Goal: Find contact information: Find contact information

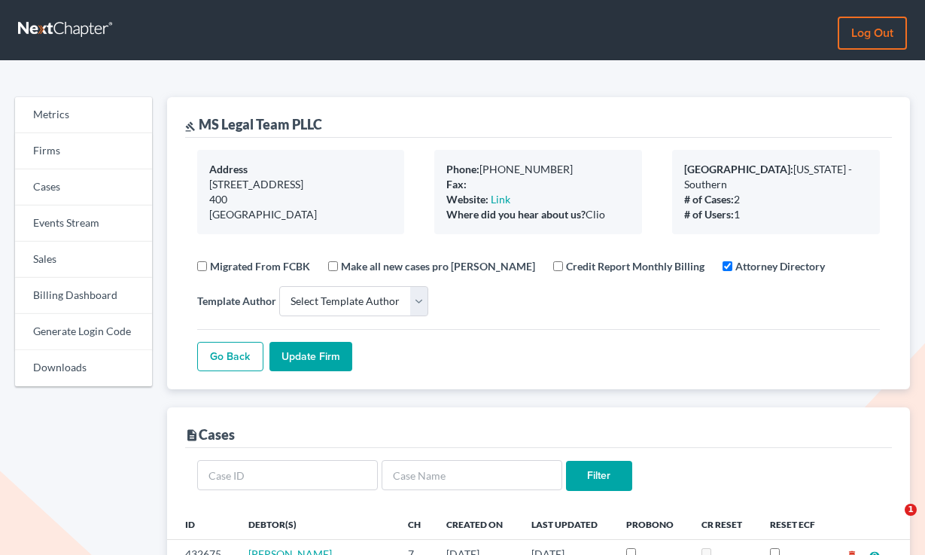
select select
click at [75, 152] on link "Firms" at bounding box center [83, 151] width 137 height 36
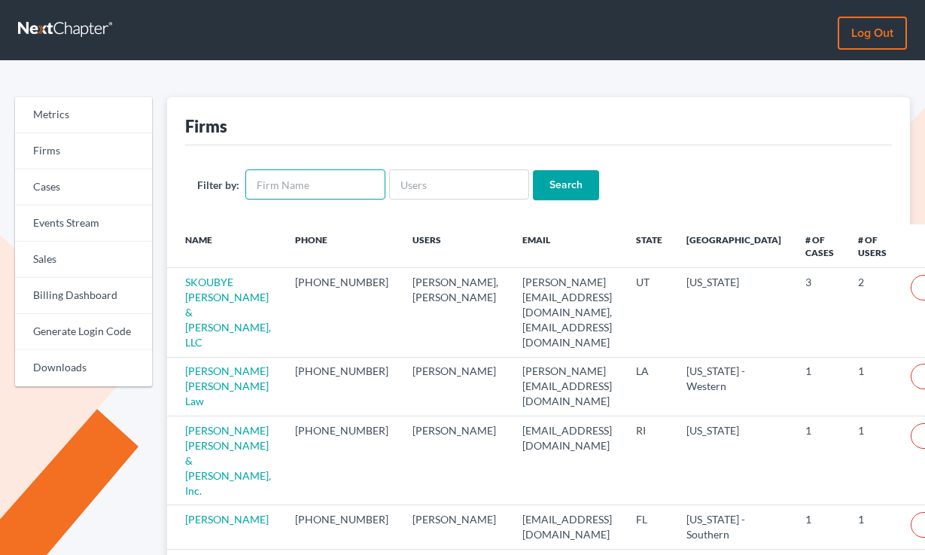
click at [311, 178] on input "text" at bounding box center [315, 184] width 140 height 30
type input "Severin Law Firm"
click at [533, 170] on input "Search" at bounding box center [566, 185] width 66 height 30
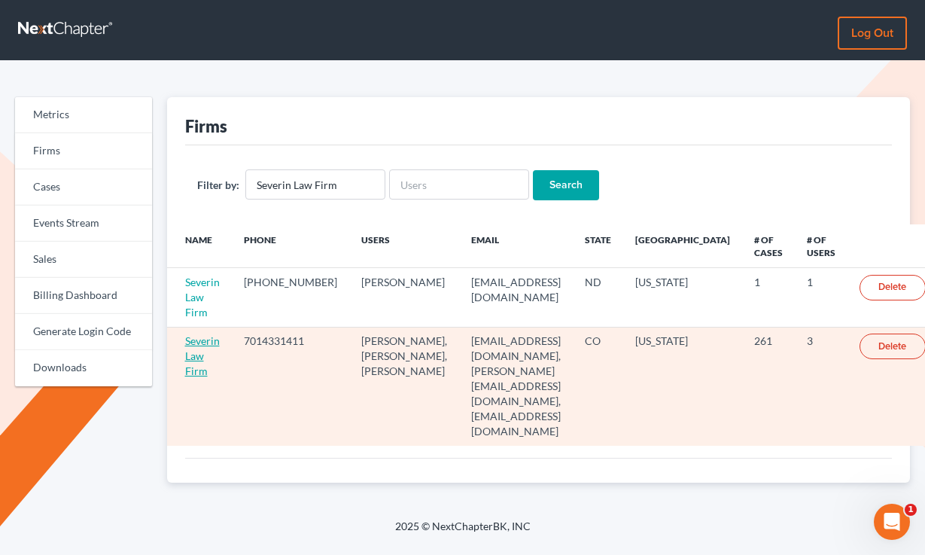
click at [191, 358] on link "Severin Law Firm" at bounding box center [202, 355] width 35 height 43
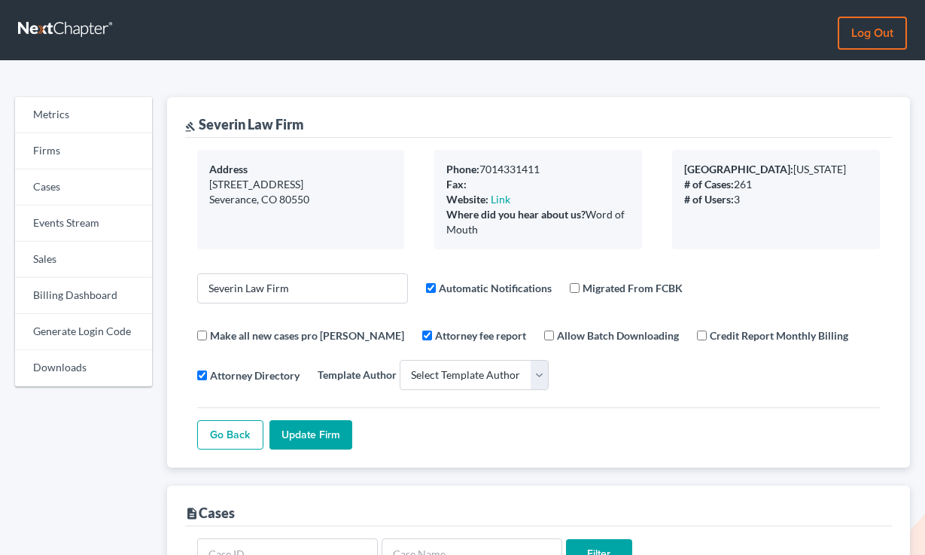
select select
click at [75, 295] on link "Billing Dashboard" at bounding box center [83, 296] width 137 height 36
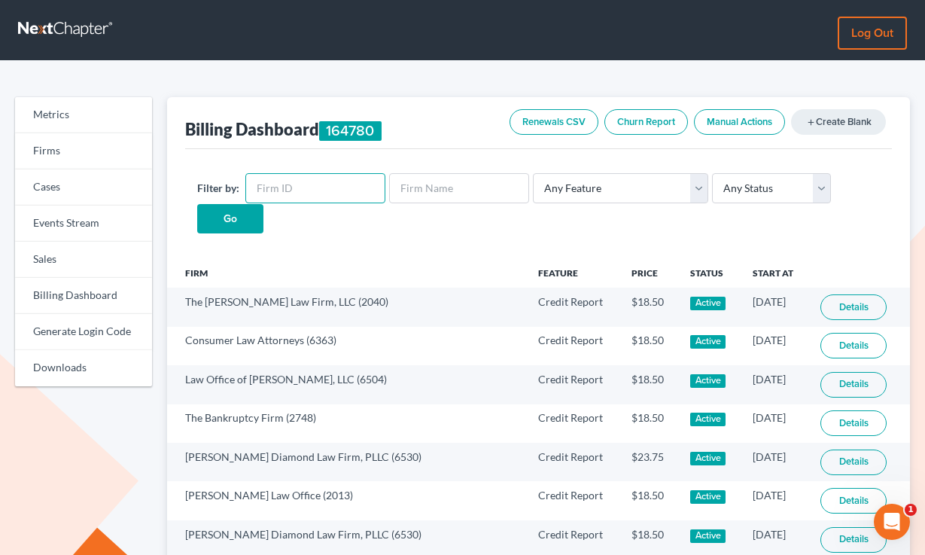
click at [302, 191] on input "text" at bounding box center [315, 188] width 140 height 30
paste input "8216"
type input "8216"
click at [197, 204] on input "Go" at bounding box center [230, 219] width 66 height 30
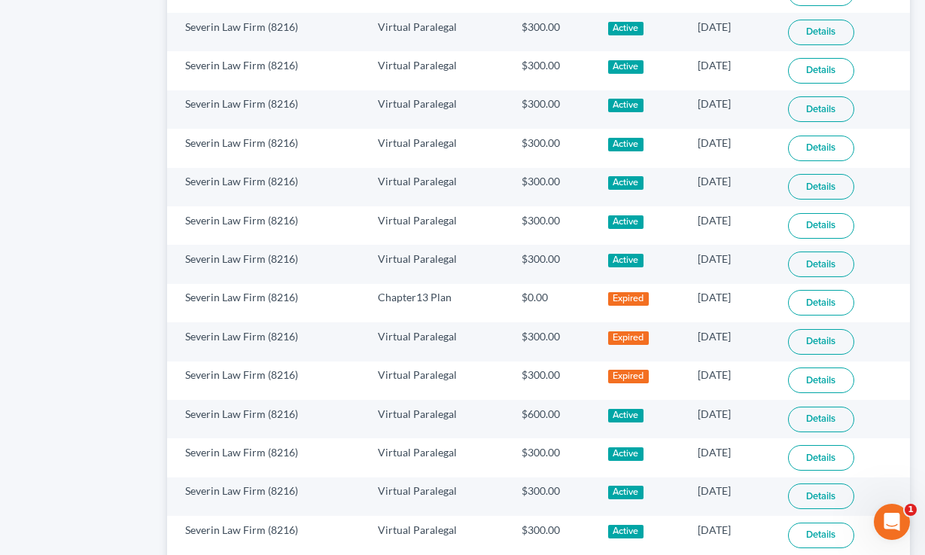
scroll to position [1010, 0]
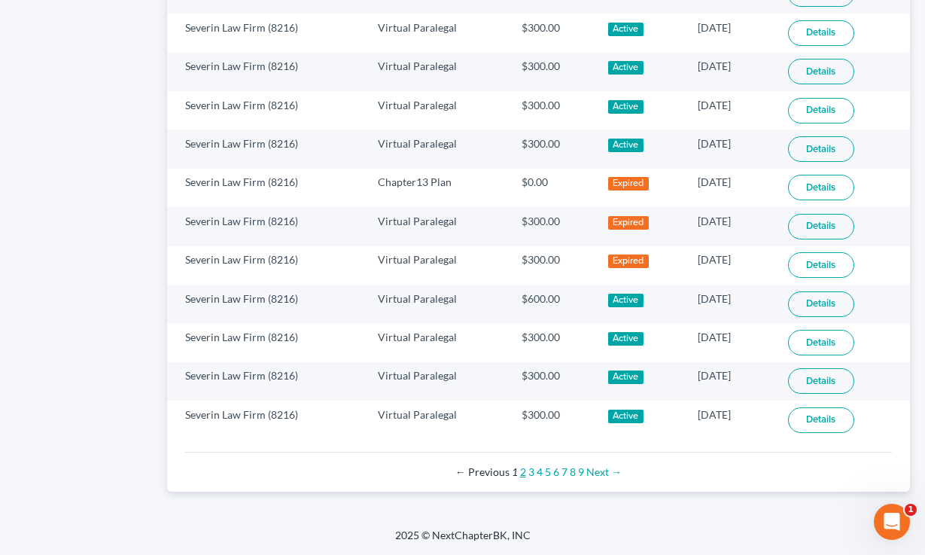
click at [524, 473] on link "2" at bounding box center [523, 471] width 6 height 13
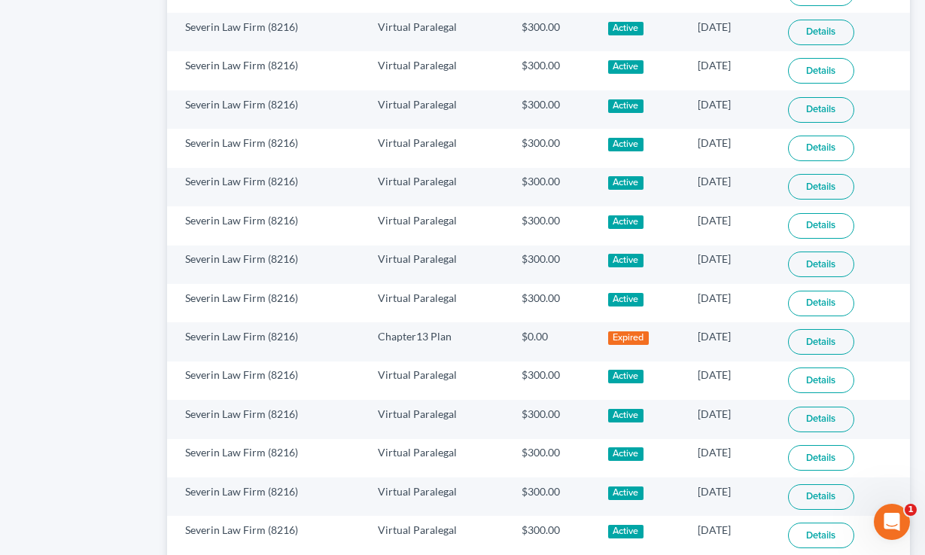
scroll to position [1010, 0]
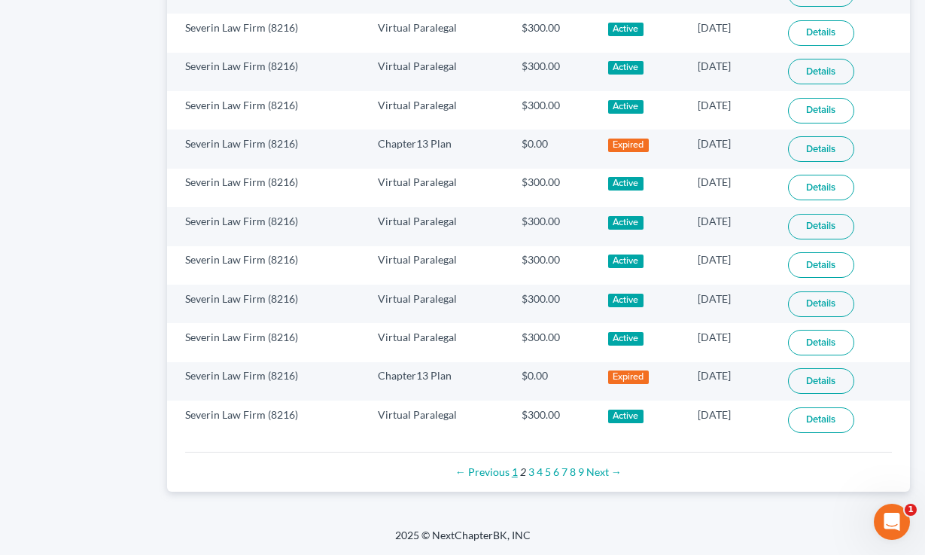
click at [514, 474] on link "1" at bounding box center [515, 471] width 6 height 13
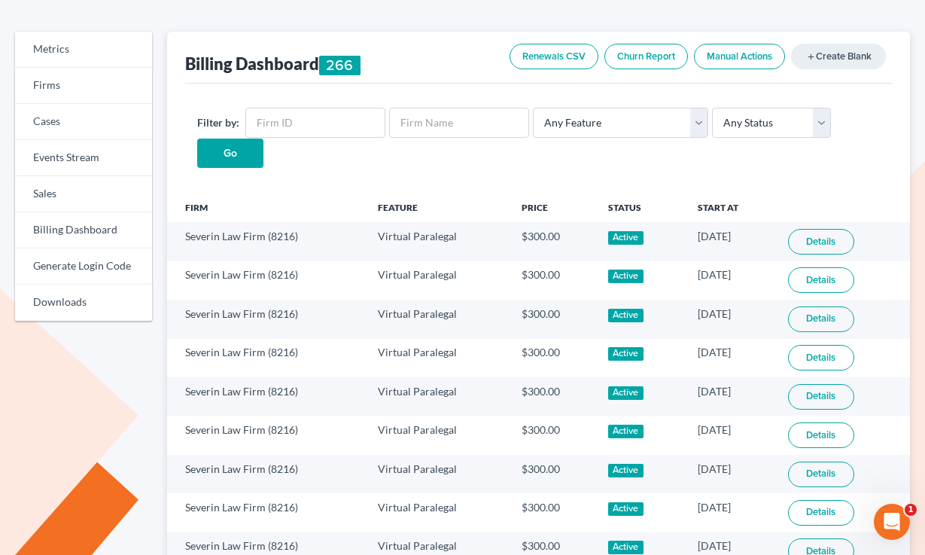
scroll to position [57, 0]
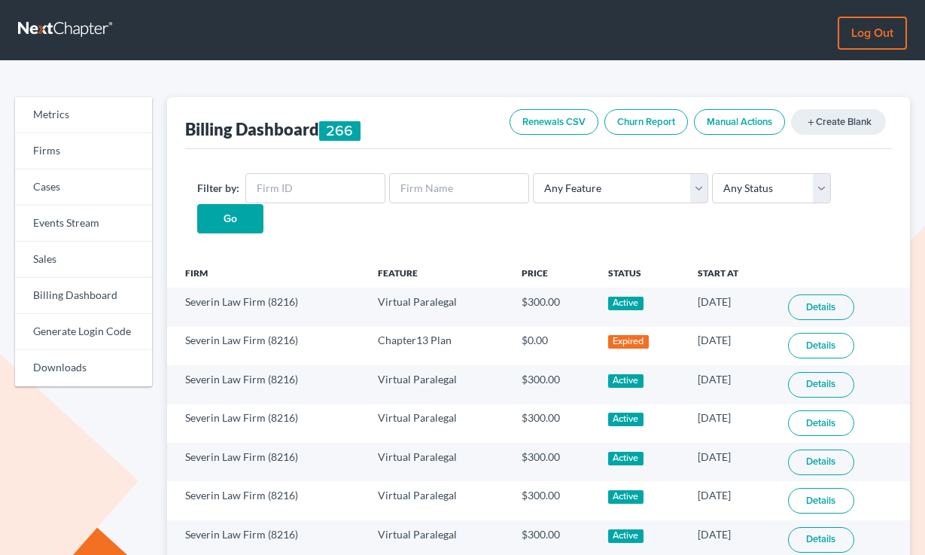
scroll to position [1010, 0]
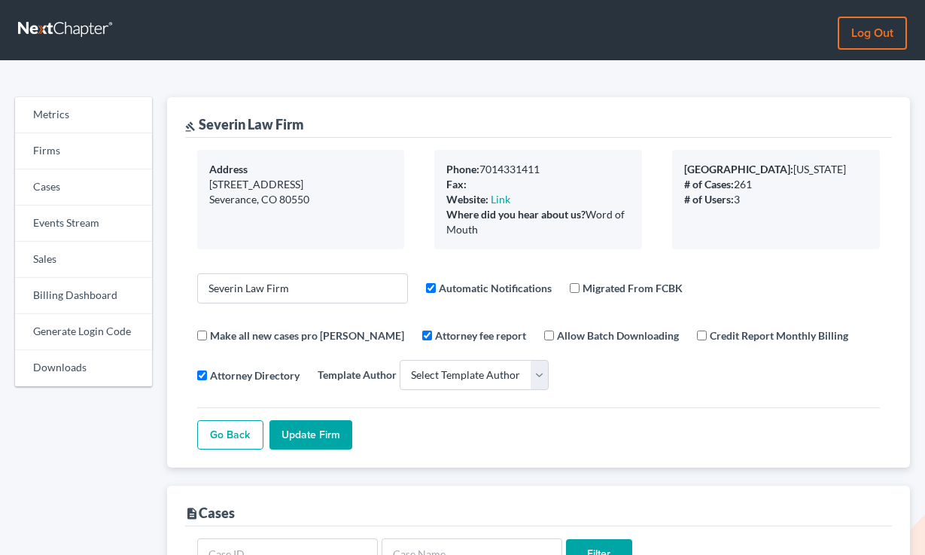
select select
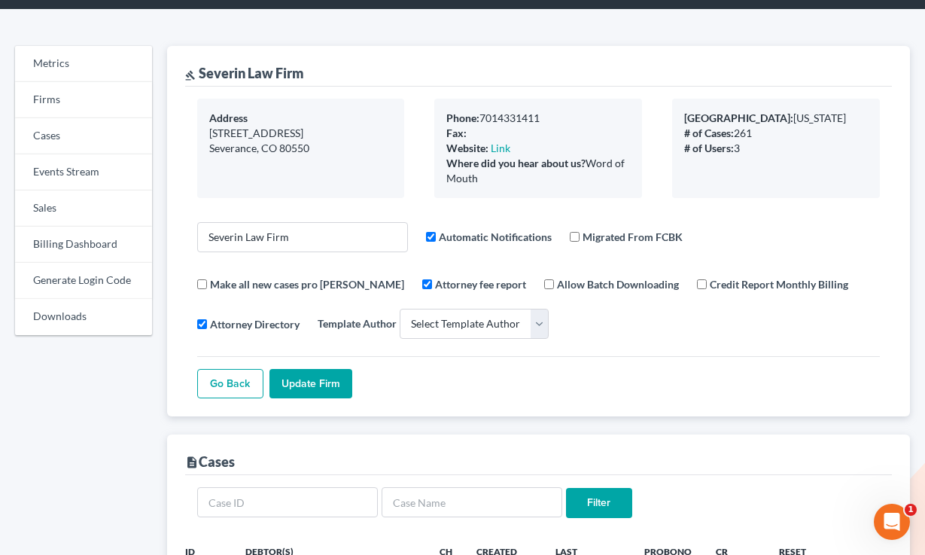
scroll to position [46, 0]
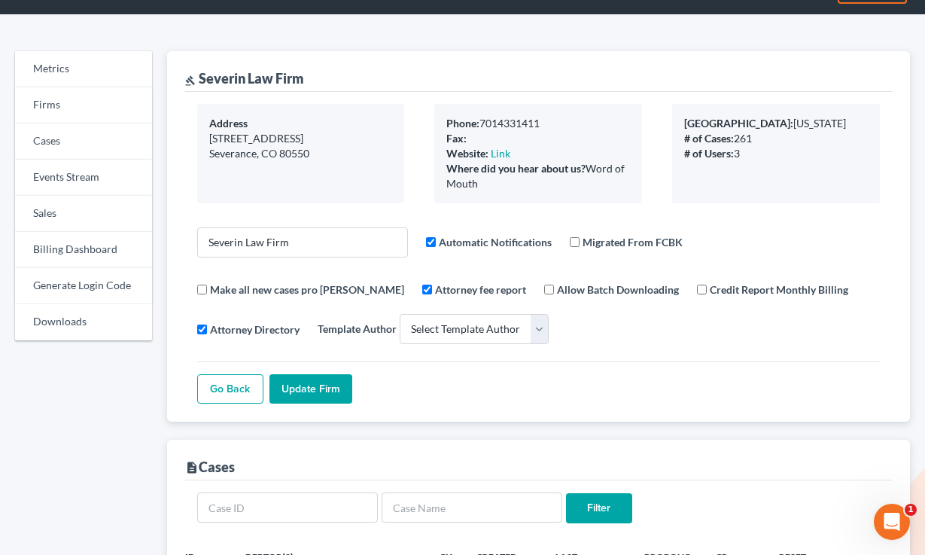
drag, startPoint x: 489, startPoint y: 184, endPoint x: 440, endPoint y: 116, distance: 84.2
click at [440, 116] on div "Phone: [PHONE_NUMBER] Fax: Website: Link Where did you hear about us? Word of M…" at bounding box center [538, 153] width 208 height 99
click at [480, 219] on div "Severin Law Firm Automatic Notifications Migrated From FCBK Make all new cases …" at bounding box center [539, 282] width 684 height 134
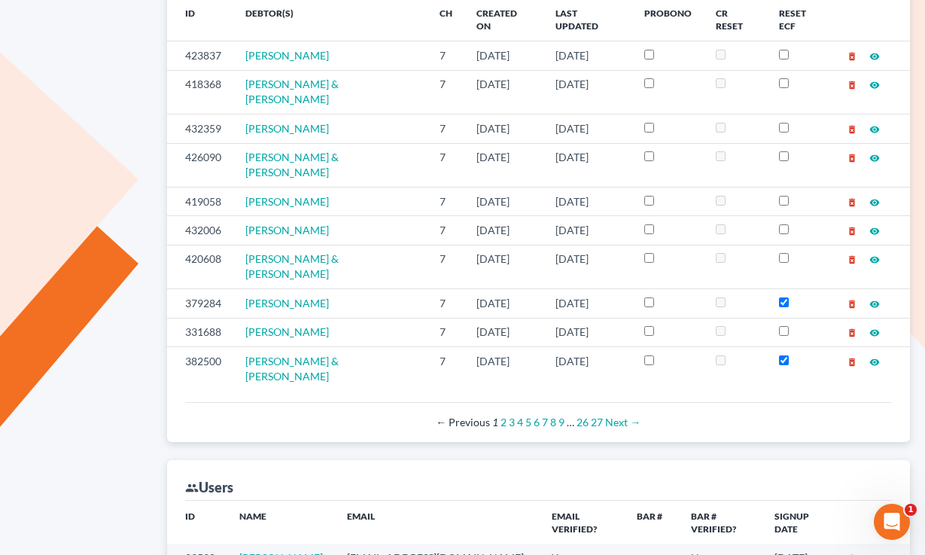
scroll to position [708, 0]
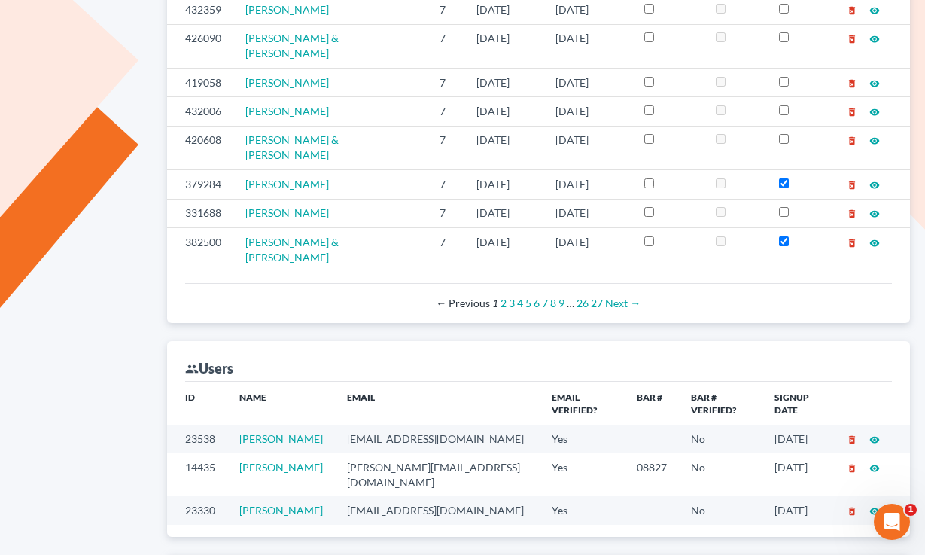
click at [413, 453] on td "[PERSON_NAME][EMAIL_ADDRESS][DOMAIN_NAME]" at bounding box center [438, 474] width 206 height 43
copy td "[PERSON_NAME][EMAIL_ADDRESS][DOMAIN_NAME]"
